Goal: Information Seeking & Learning: Understand process/instructions

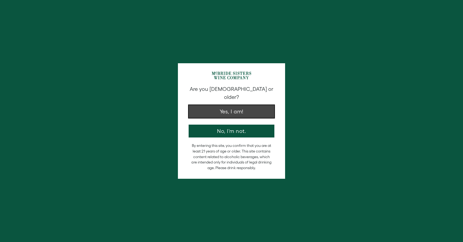
click at [260, 105] on button "Yes, I am!" at bounding box center [231, 111] width 86 height 13
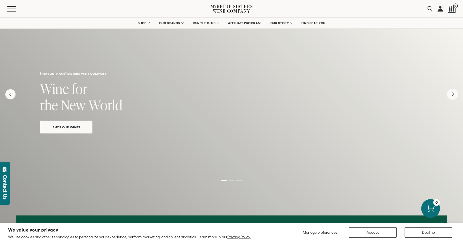
click at [450, 92] on icon "Next" at bounding box center [452, 94] width 11 height 11
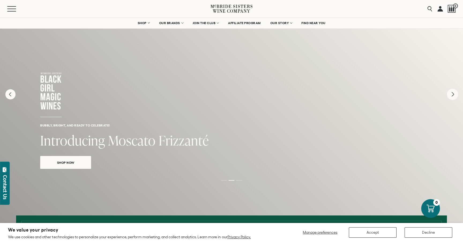
click at [450, 92] on icon "Next" at bounding box center [452, 94] width 11 height 11
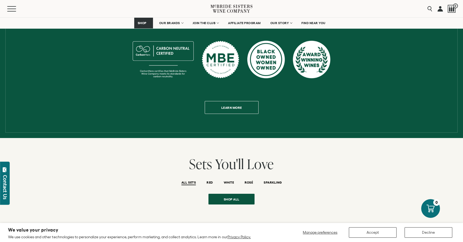
scroll to position [296, 0]
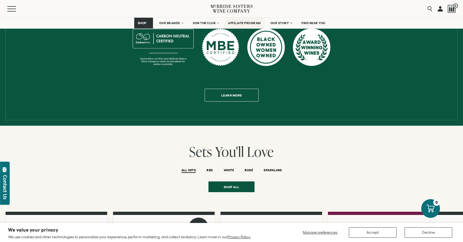
click at [253, 22] on span "AFFILIATE PROGRAM" at bounding box center [244, 23] width 33 height 4
